Goal: Information Seeking & Learning: Understand process/instructions

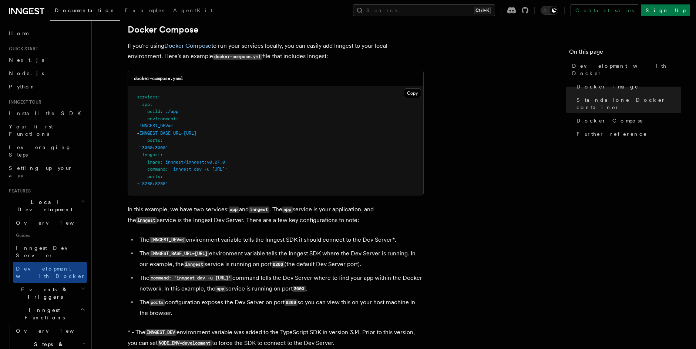
scroll to position [533, 0]
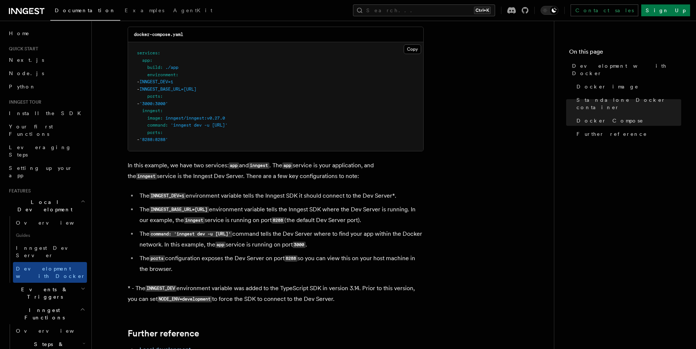
drag, startPoint x: 182, startPoint y: 124, endPoint x: 352, endPoint y: 125, distance: 170.3
click at [342, 125] on pre "services : app : build : ./app environment : - INNGEST_DEV=1 - INNGEST_BASE_URL…" at bounding box center [275, 96] width 295 height 109
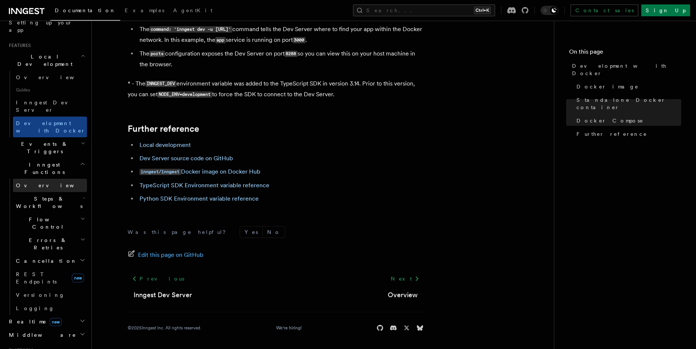
scroll to position [43, 0]
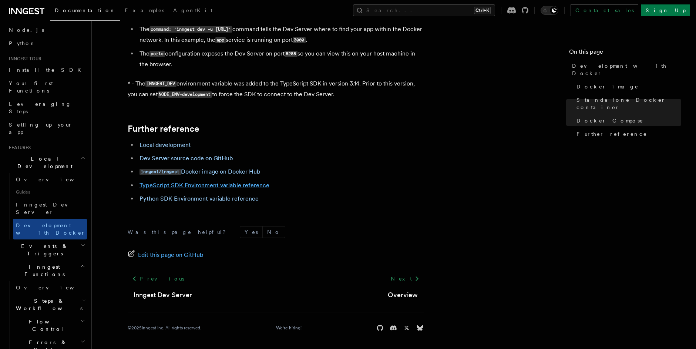
click at [192, 183] on link "TypeScript SDK Environment variable reference" at bounding box center [205, 185] width 130 height 7
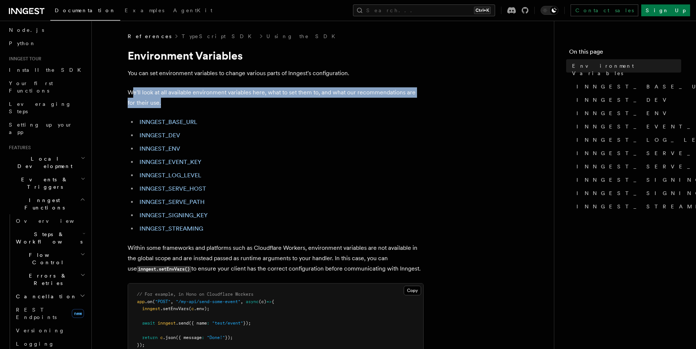
drag, startPoint x: 134, startPoint y: 87, endPoint x: 280, endPoint y: 105, distance: 146.2
click at [280, 105] on p "We'll look at all available environment variables here, what to set them to, an…" at bounding box center [276, 97] width 296 height 21
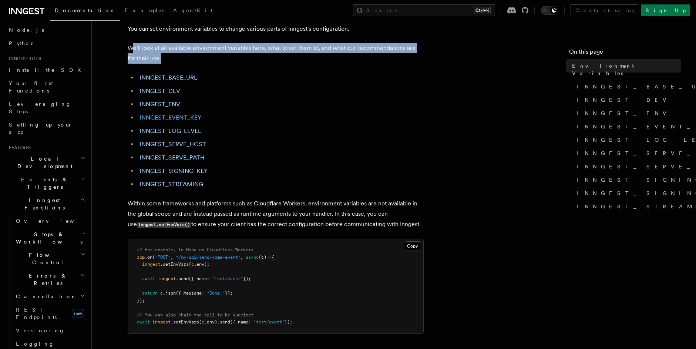
click at [187, 118] on link "INNGEST_EVENT_KEY" at bounding box center [171, 117] width 62 height 7
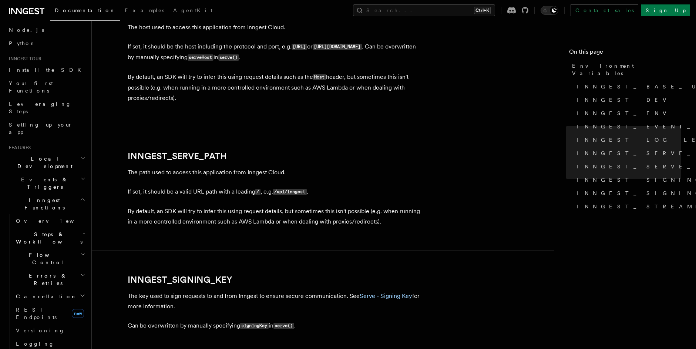
scroll to position [1154, 0]
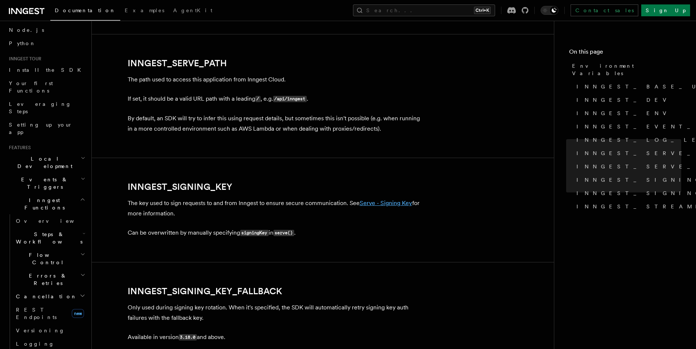
click at [342, 203] on link "Serve - Signing Key" at bounding box center [386, 203] width 53 height 7
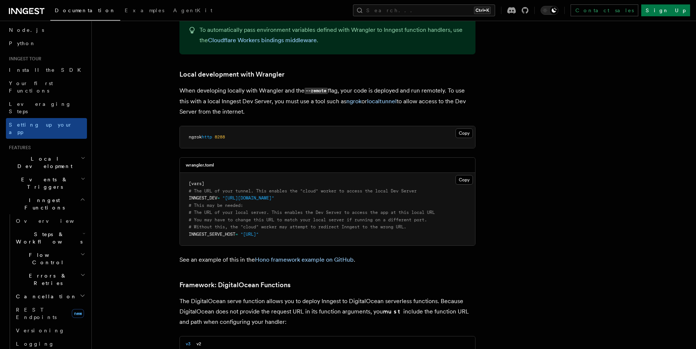
scroll to position [1510, 0]
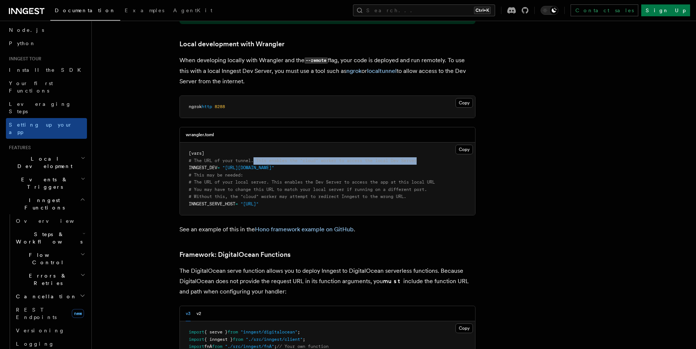
drag, startPoint x: 255, startPoint y: 130, endPoint x: 440, endPoint y: 128, distance: 185.1
click at [342, 143] on pre "[vars] # The URL of your tunnel. This enables the "cloud" worker to access the …" at bounding box center [327, 179] width 295 height 73
drag, startPoint x: 199, startPoint y: 146, endPoint x: 232, endPoint y: 145, distance: 33.4
click at [232, 145] on pre "[vars] # The URL of your tunnel. This enables the "cloud" worker to access the …" at bounding box center [327, 179] width 295 height 73
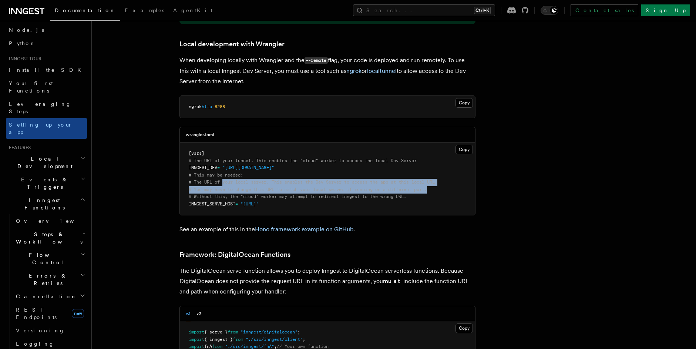
drag, startPoint x: 224, startPoint y: 152, endPoint x: 445, endPoint y: 160, distance: 221.5
click at [342, 160] on pre "[vars] # The URL of your tunnel. This enables the "cloud" worker to access the …" at bounding box center [327, 179] width 295 height 73
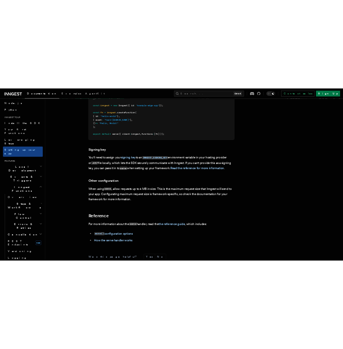
scroll to position [6686, 0]
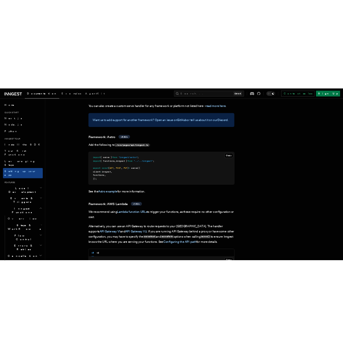
scroll to position [619, 0]
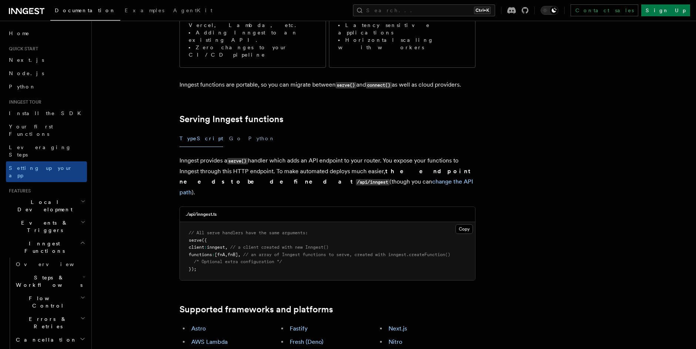
scroll to position [267, 0]
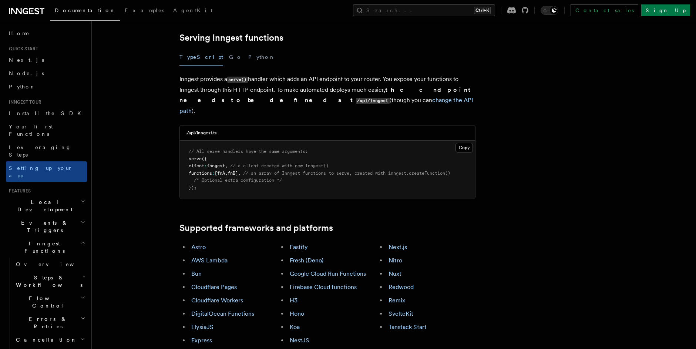
drag, startPoint x: 214, startPoint y: 125, endPoint x: 310, endPoint y: 125, distance: 95.9
click at [310, 171] on span "functions : [fnA , fnB] , // an array of Inngest functions to serve, created wi…" at bounding box center [320, 173] width 262 height 5
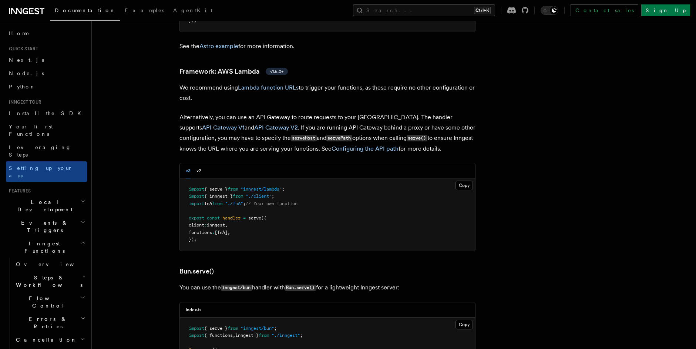
scroll to position [755, 0]
click at [64, 237] on h2 "Inngest Functions" at bounding box center [46, 247] width 81 height 21
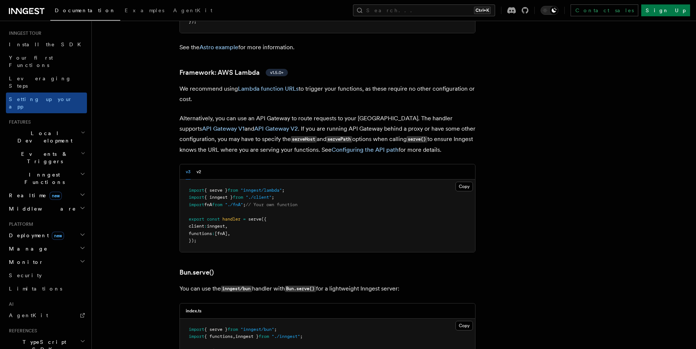
scroll to position [61, 0]
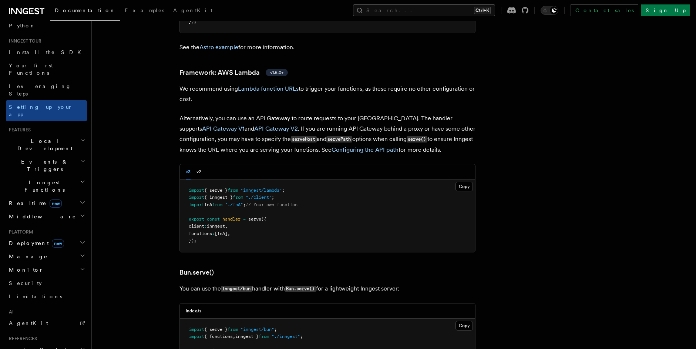
click at [414, 13] on button "Search... Ctrl+K" at bounding box center [424, 10] width 142 height 12
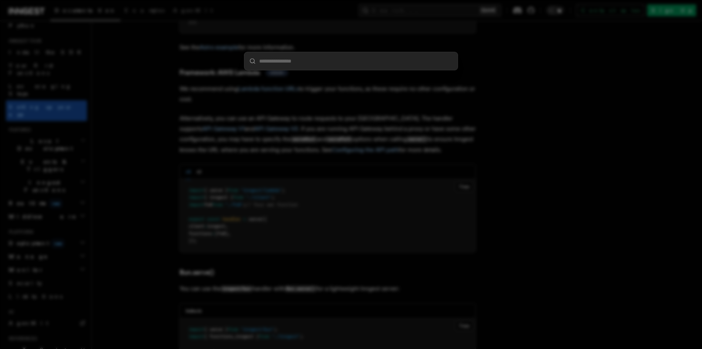
type input "**********"
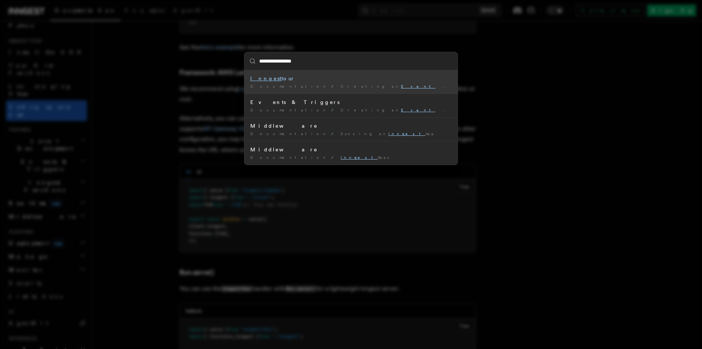
click at [378, 77] on div "Inngest tour" at bounding box center [350, 78] width 201 height 7
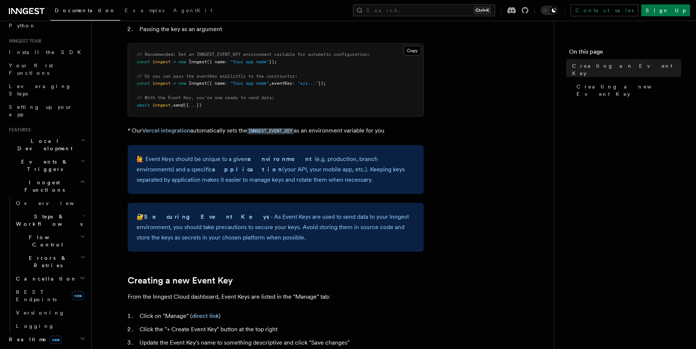
scroll to position [89, 0]
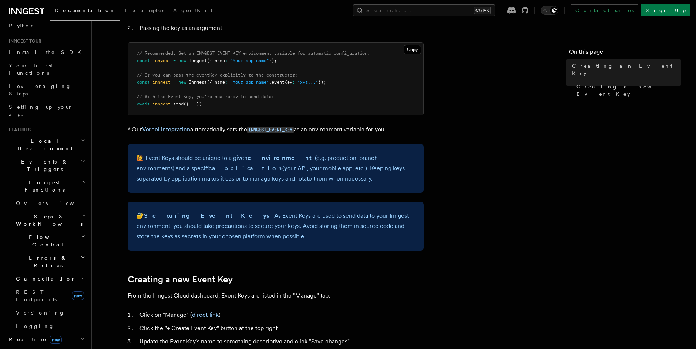
drag, startPoint x: 223, startPoint y: 156, endPoint x: 354, endPoint y: 184, distance: 134.0
click at [354, 184] on p "🙋 Event Keys should be unique to a given environment (e.g. production, branch e…" at bounding box center [276, 168] width 278 height 31
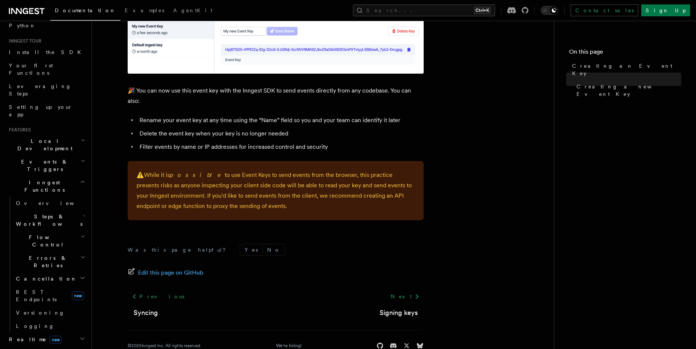
scroll to position [486, 0]
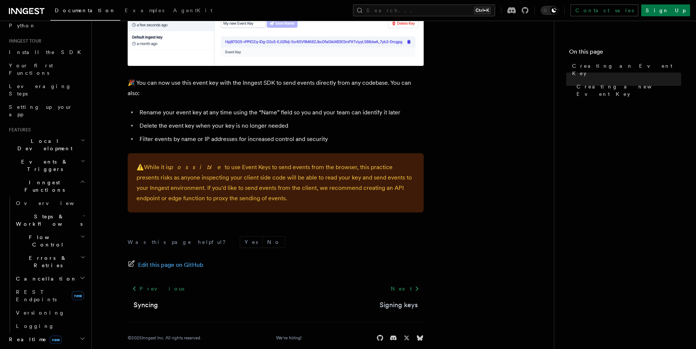
click at [392, 300] on link "Signing keys" at bounding box center [399, 305] width 38 height 10
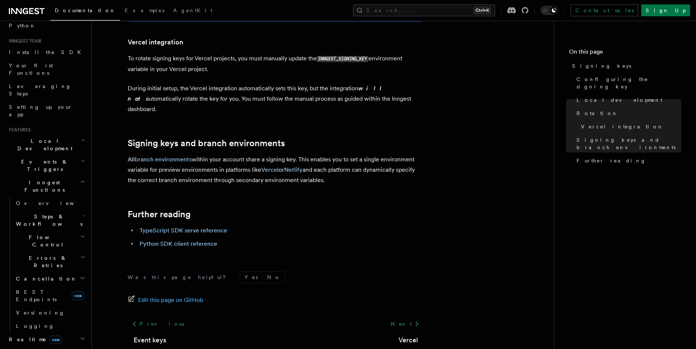
scroll to position [755, 0]
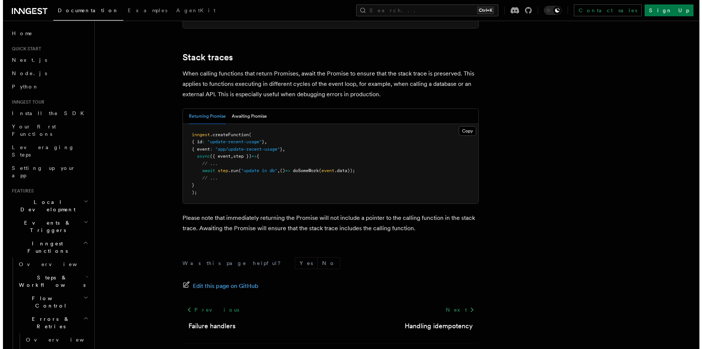
scroll to position [1657, 0]
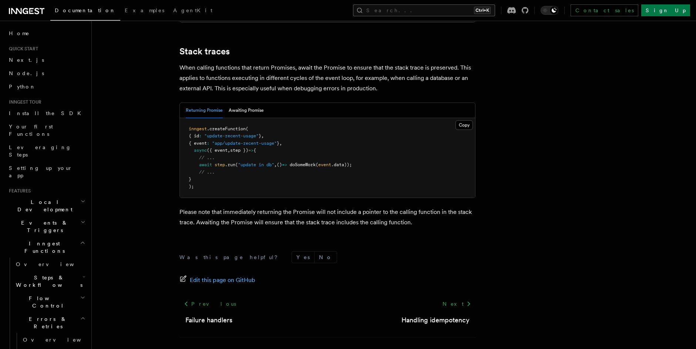
click at [441, 7] on button "Search... Ctrl+K" at bounding box center [424, 10] width 142 height 12
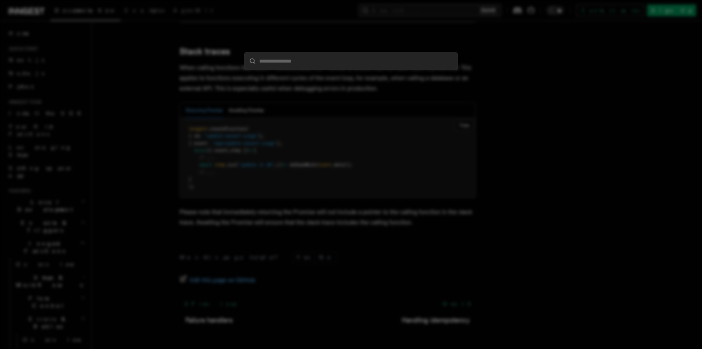
type input "**********"
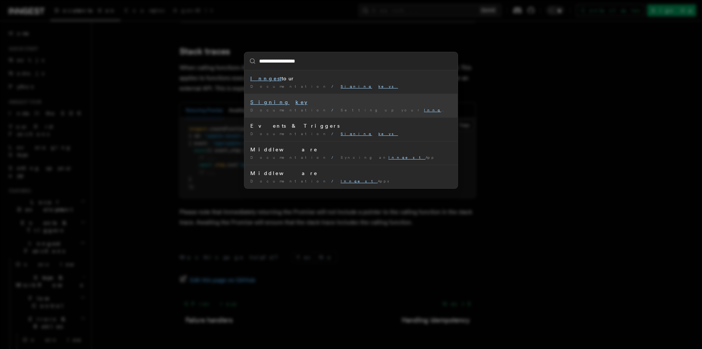
click at [350, 105] on div "Signing key" at bounding box center [350, 101] width 201 height 7
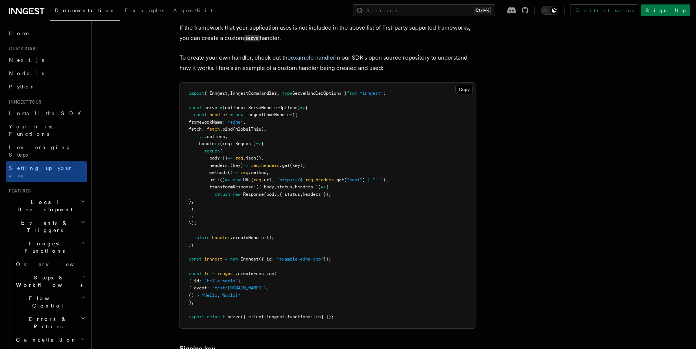
scroll to position [6731, 0]
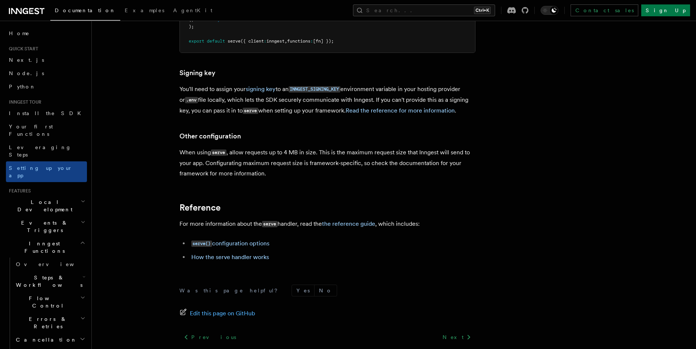
click at [234, 84] on p "You'll need to assign your signing key to an INNGEST_SIGNING_KEY environment va…" at bounding box center [328, 100] width 296 height 32
click at [369, 107] on link "Read the reference for more information" at bounding box center [400, 110] width 109 height 7
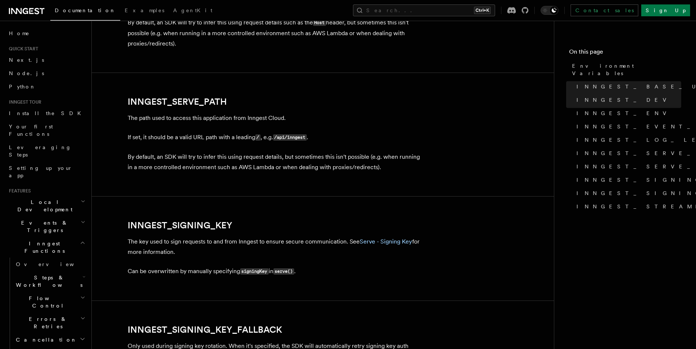
scroll to position [1301, 0]
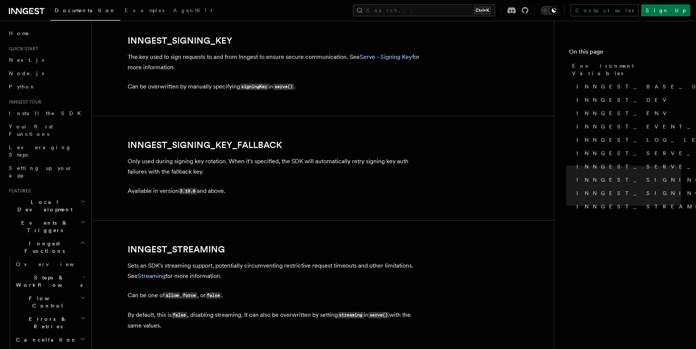
click at [259, 88] on code "signingKey" at bounding box center [254, 87] width 29 height 6
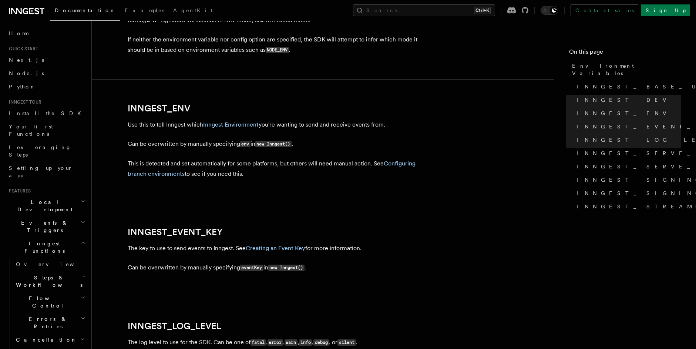
scroll to position [630, 0]
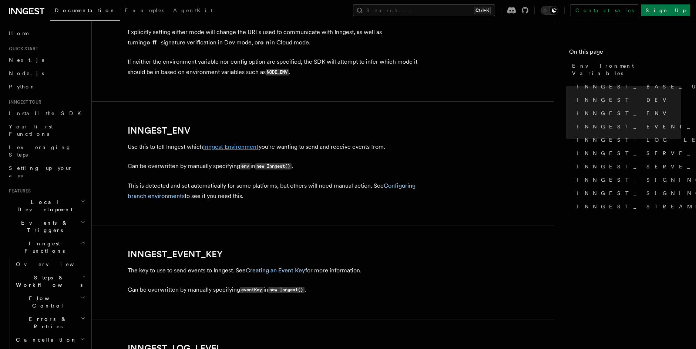
click at [245, 147] on link "Inngest Environment" at bounding box center [231, 146] width 56 height 7
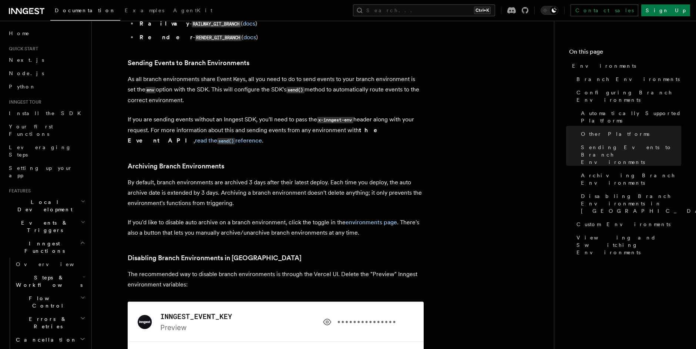
scroll to position [1244, 0]
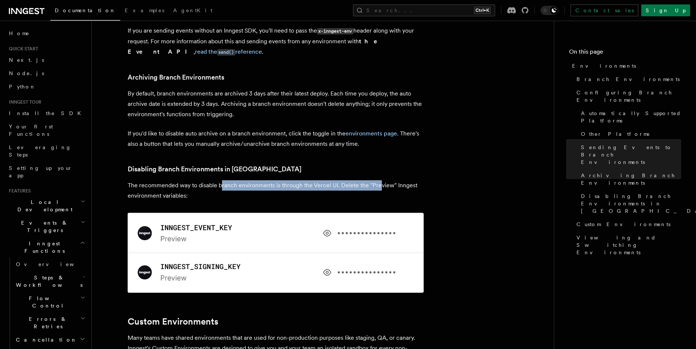
drag, startPoint x: 221, startPoint y: 147, endPoint x: 378, endPoint y: 145, distance: 157.0
click at [378, 180] on p "The recommended way to disable branch environments is through the Vercel UI. De…" at bounding box center [276, 236] width 296 height 113
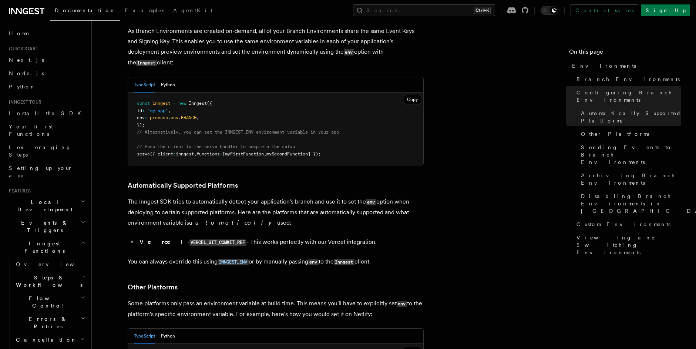
scroll to position [713, 0]
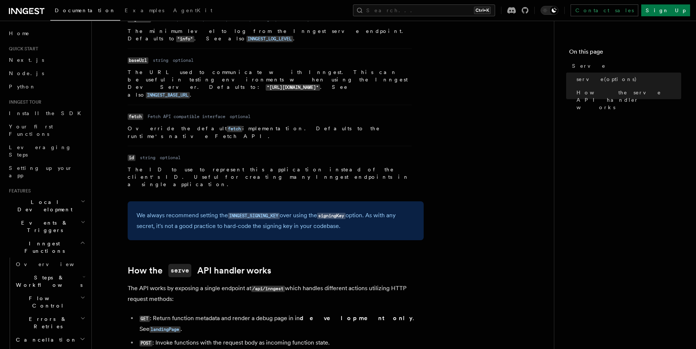
scroll to position [666, 0]
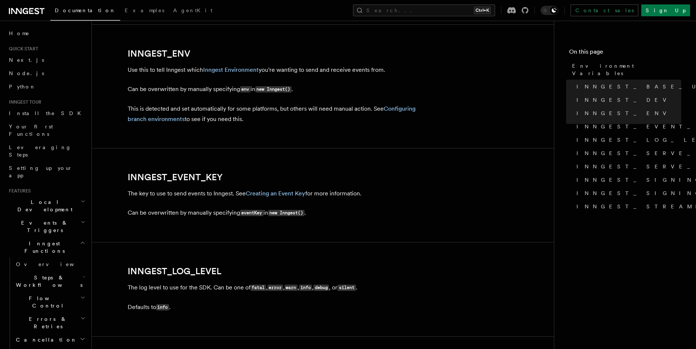
scroll to position [720, 0]
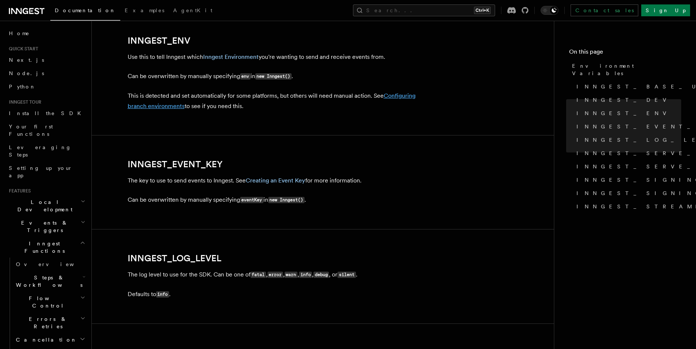
click at [145, 106] on link "Configuring branch environments" at bounding box center [272, 100] width 288 height 17
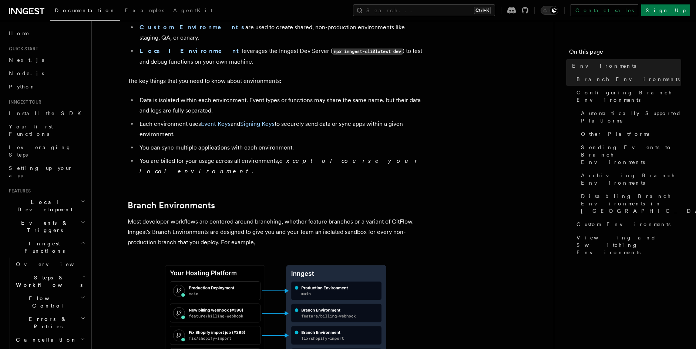
scroll to position [178, 0]
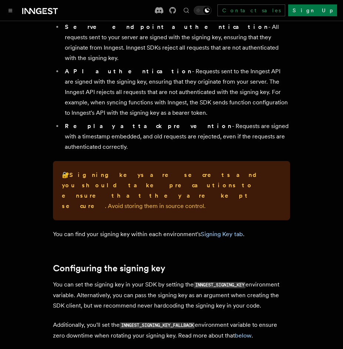
scroll to position [178, 0]
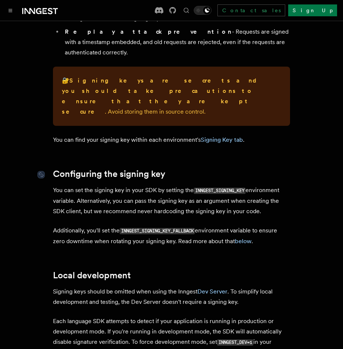
drag, startPoint x: 234, startPoint y: 97, endPoint x: 148, endPoint y: 130, distance: 91.3
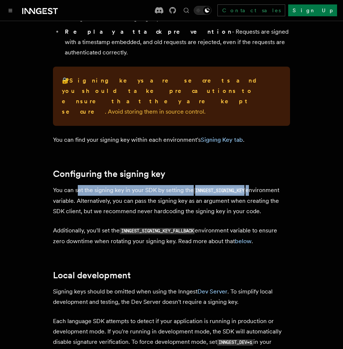
drag, startPoint x: 77, startPoint y: 148, endPoint x: 251, endPoint y: 151, distance: 173.3
click at [251, 185] on p "You can set the signing key in your SDK by setting the INNGEST_SIGNING_KEY envi…" at bounding box center [171, 200] width 237 height 31
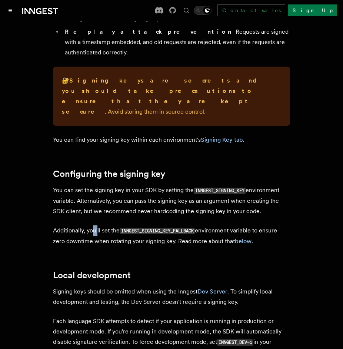
drag, startPoint x: 93, startPoint y: 188, endPoint x: 98, endPoint y: 188, distance: 4.8
click at [98, 225] on p "Additionally, you'll set the INNGEST_SIGNING_KEY_FALLBACK environment variable …" at bounding box center [171, 235] width 237 height 21
click at [240, 238] on link "below" at bounding box center [243, 241] width 17 height 7
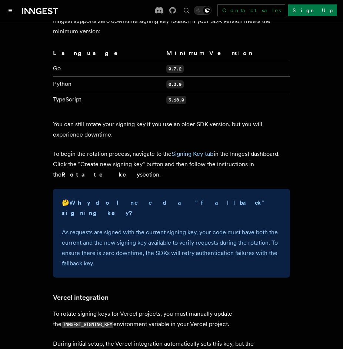
scroll to position [616, 0]
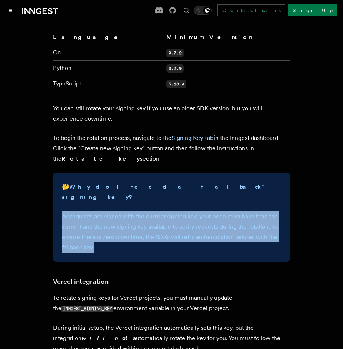
drag, startPoint x: 60, startPoint y: 165, endPoint x: 169, endPoint y: 199, distance: 114.2
click at [169, 199] on div "🤔 Why do I need a "fallback" signing key? As requests are signed with the curre…" at bounding box center [171, 217] width 237 height 89
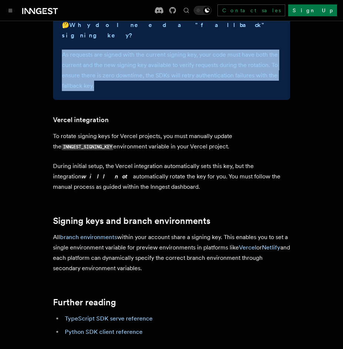
scroll to position [838, 0]
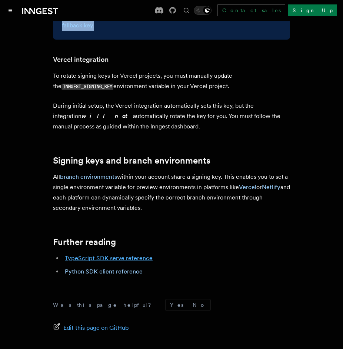
click at [143, 255] on link "TypeScript SDK serve reference" at bounding box center [109, 258] width 88 height 7
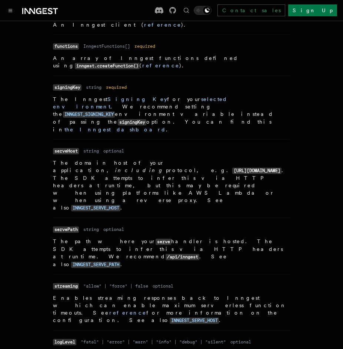
scroll to position [369, 0]
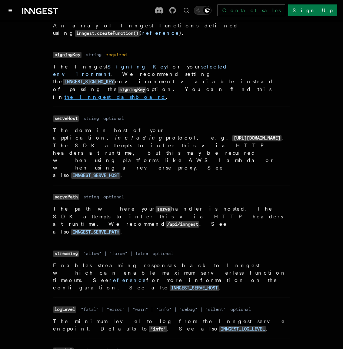
click at [171, 68] on p "The Inngest Signing Key for your selected environment . We recommend setting th…" at bounding box center [171, 82] width 237 height 38
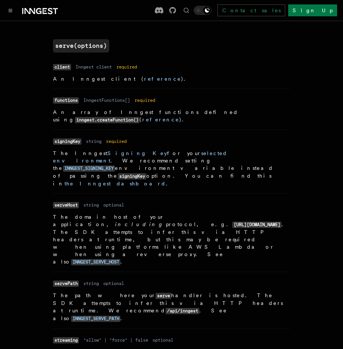
scroll to position [280, 0]
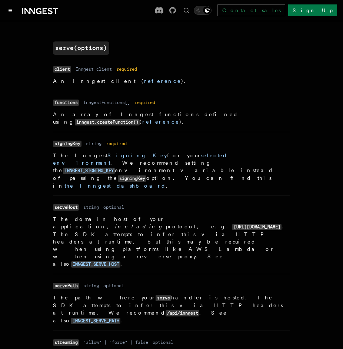
click at [73, 141] on code "signingKey" at bounding box center [67, 144] width 29 height 6
copy code "signingKey"
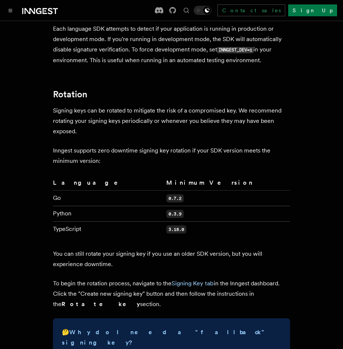
scroll to position [482, 0]
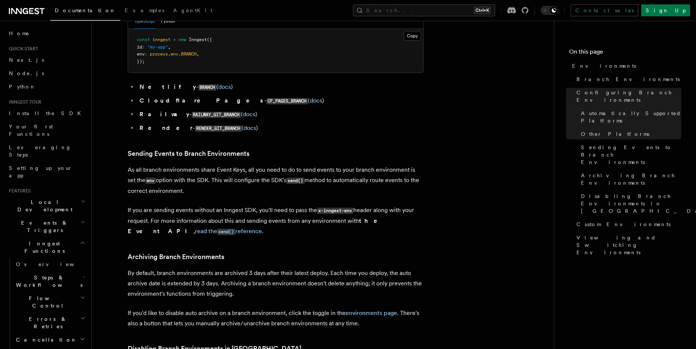
scroll to position [1068, 0]
